Goal: Use online tool/utility: Utilize a website feature to perform a specific function

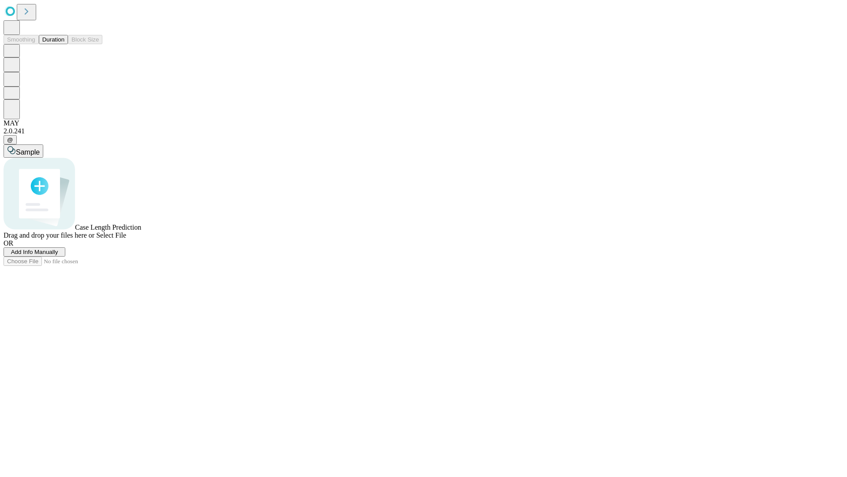
click at [58, 255] on span "Add Info Manually" at bounding box center [34, 252] width 47 height 7
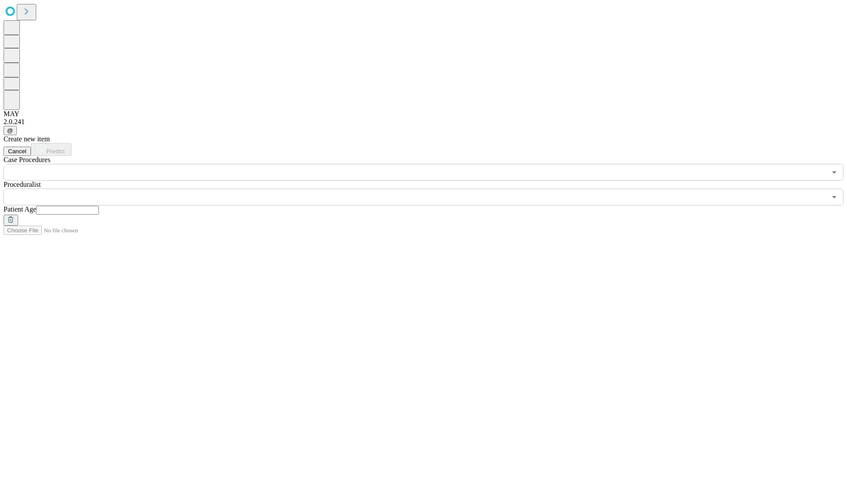
click at [99, 206] on input "text" at bounding box center [67, 210] width 63 height 9
type input "**"
click at [430, 188] on input "text" at bounding box center [415, 196] width 823 height 17
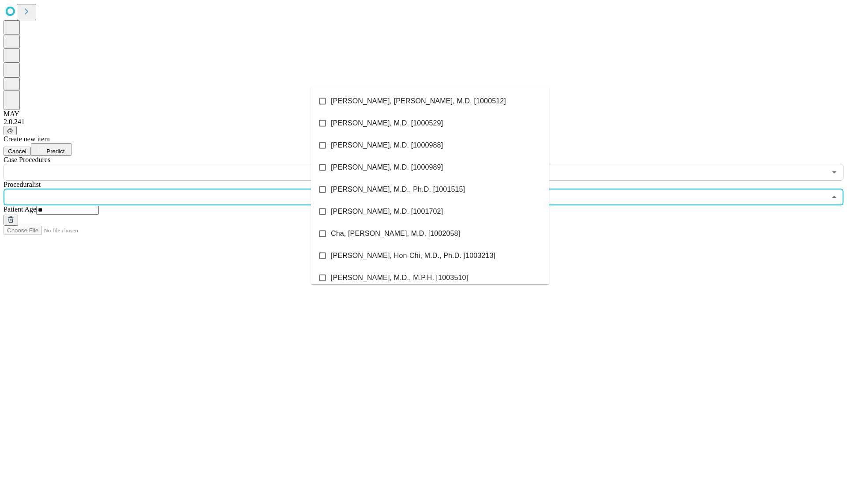
click at [430, 101] on li "[PERSON_NAME], [PERSON_NAME], M.D. [1000512]" at bounding box center [430, 101] width 238 height 22
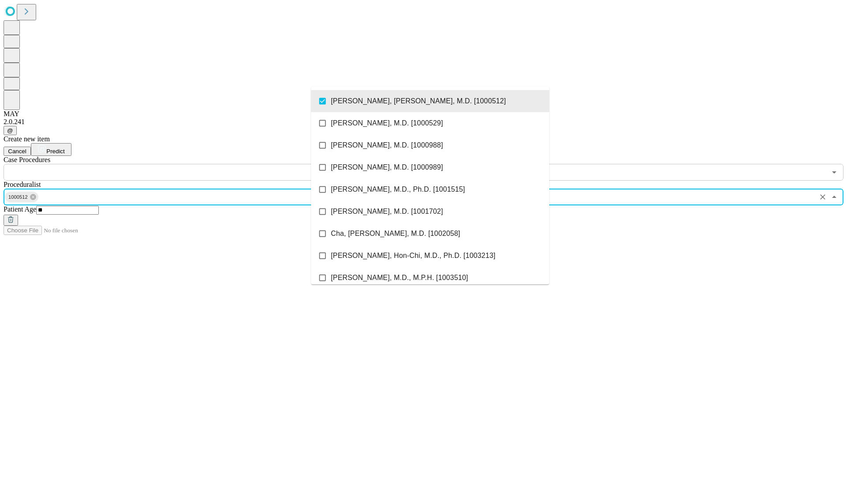
click at [185, 164] on input "text" at bounding box center [415, 172] width 823 height 17
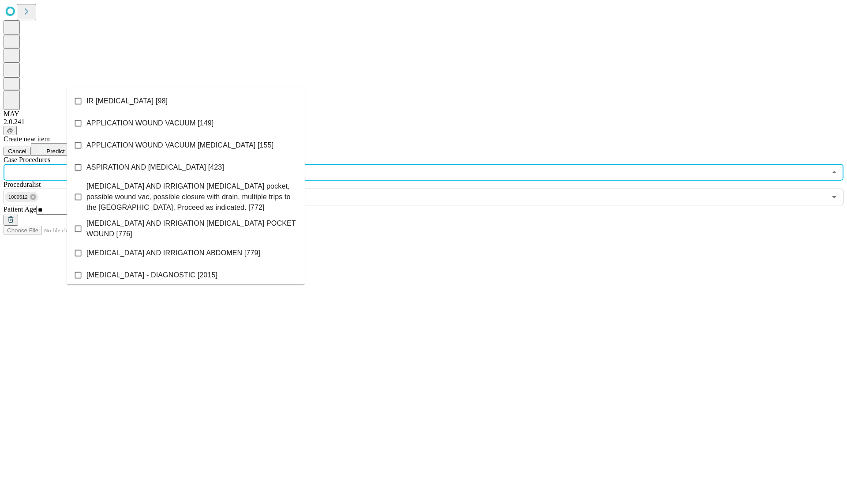
click at [186, 101] on li "IR [MEDICAL_DATA] [98]" at bounding box center [186, 101] width 238 height 22
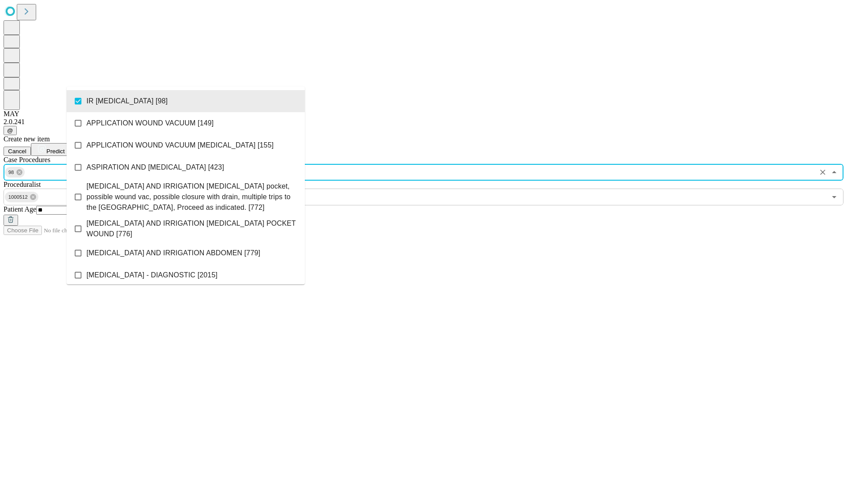
click at [64, 148] on span "Predict" at bounding box center [55, 151] width 18 height 7
